Goal: Information Seeking & Learning: Learn about a topic

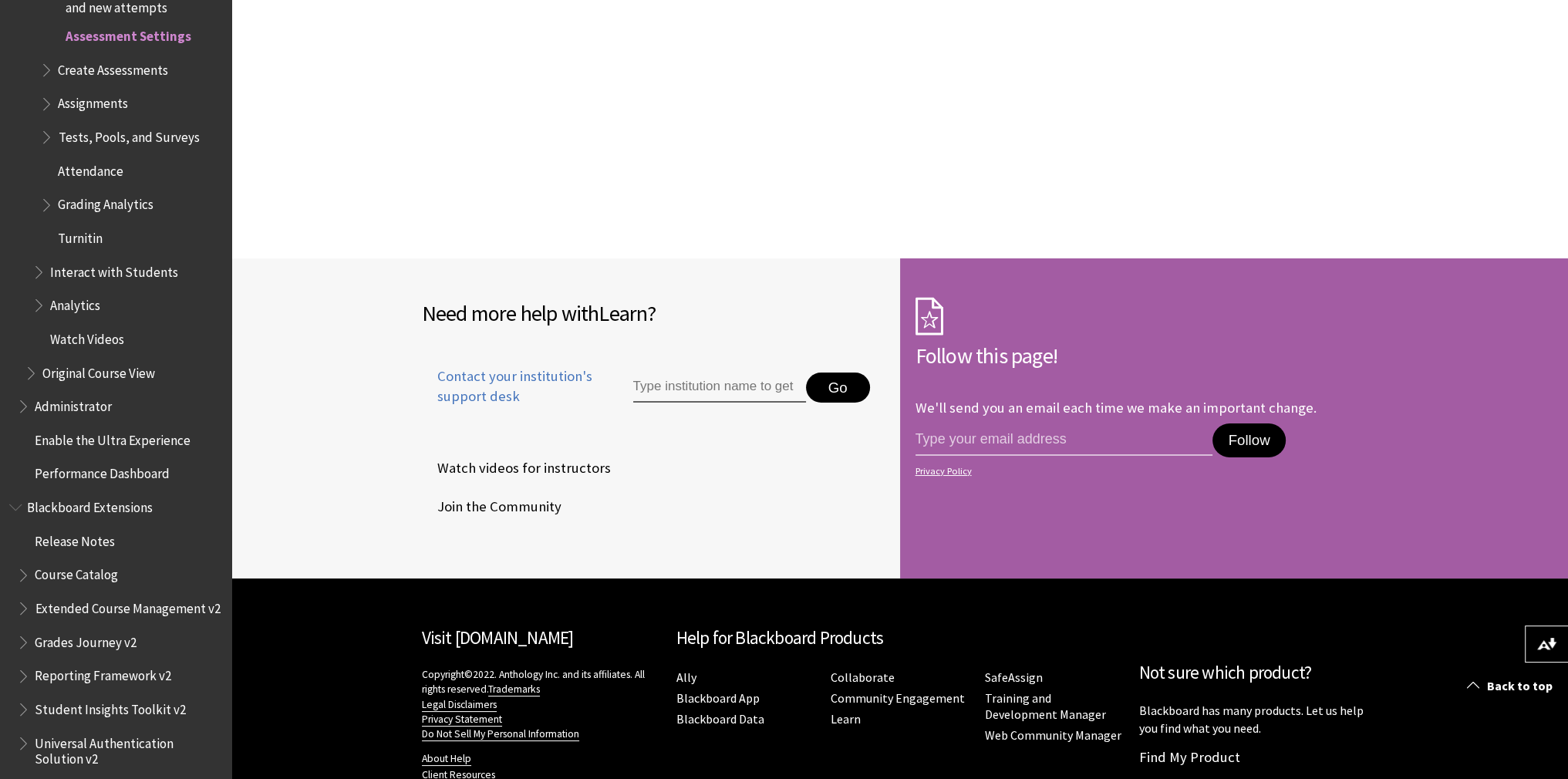
scroll to position [15567, 0]
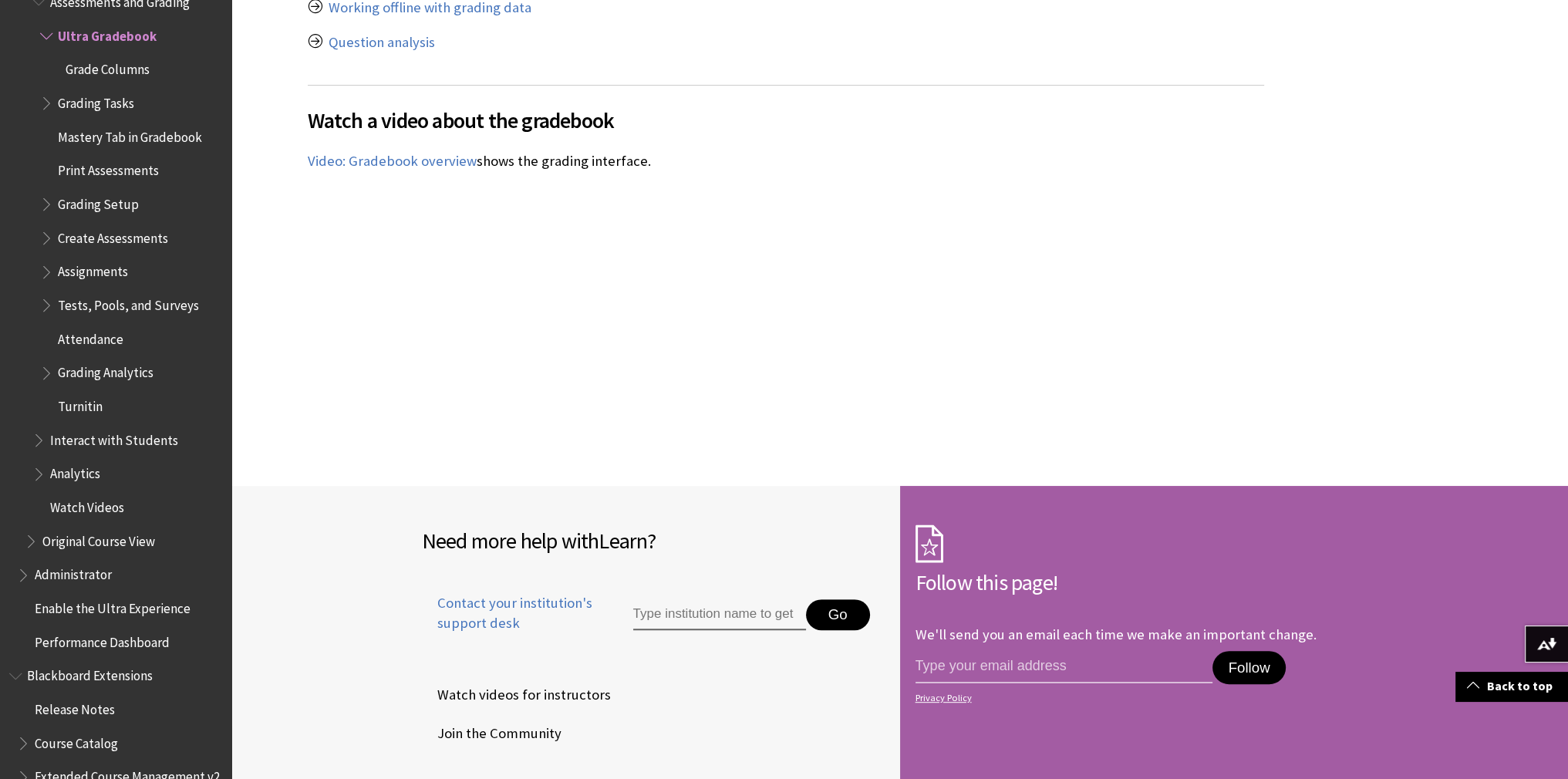
scroll to position [8790, 0]
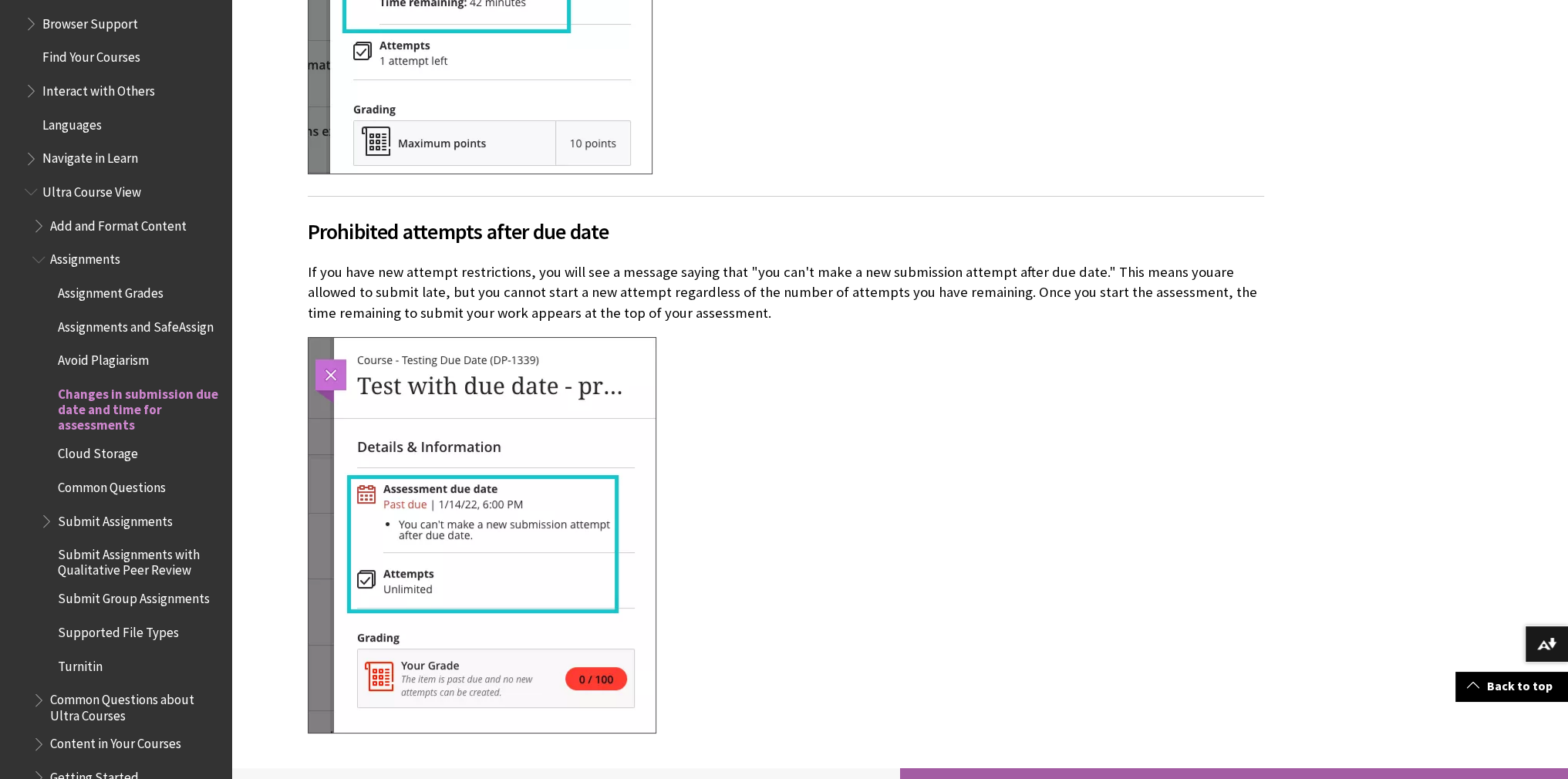
scroll to position [1615, 0]
